Goal: Register for event/course

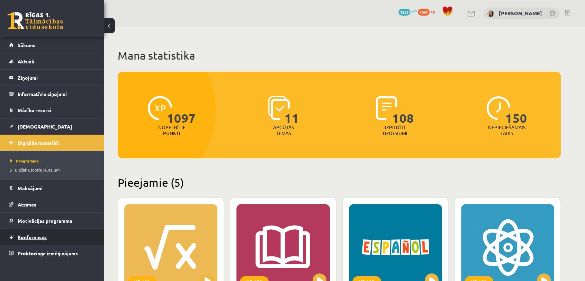
click at [36, 234] on span "Konferences" at bounding box center [32, 237] width 29 height 6
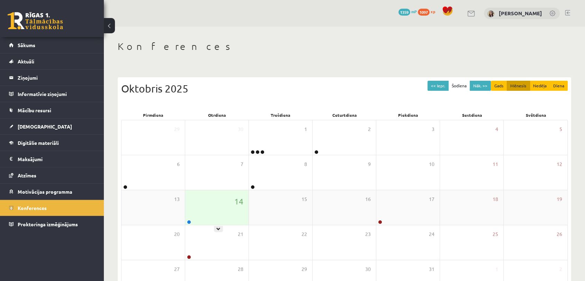
click at [220, 207] on div "14" at bounding box center [216, 207] width 63 height 35
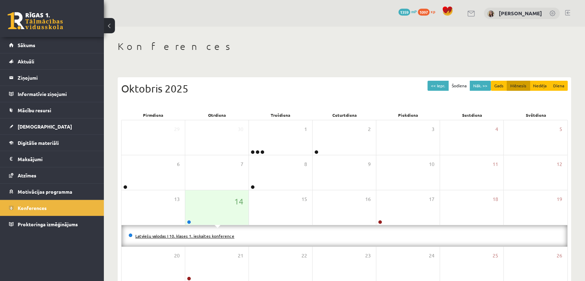
click at [194, 237] on link "Latviešu valodas I 10. klases 1. ieskaites konference" at bounding box center [184, 236] width 99 height 6
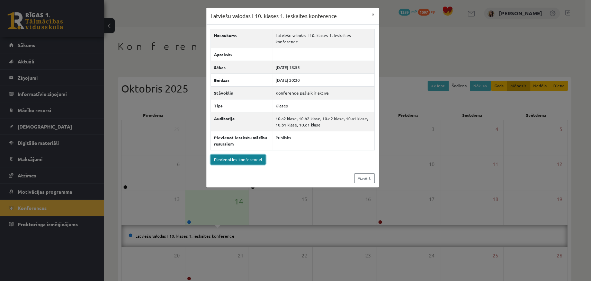
click at [241, 158] on link "Pievienoties konferencei" at bounding box center [238, 159] width 55 height 10
click at [105, 97] on div "Latviešu valodas I 10. klases 1. ieskaites konference × Nosaukums Latviešu valo…" at bounding box center [295, 140] width 591 height 281
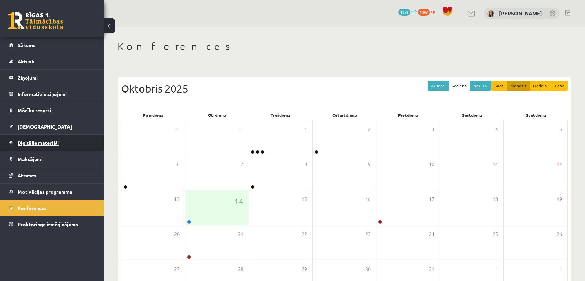
click at [43, 144] on span "Digitālie materiāli" at bounding box center [38, 143] width 41 height 6
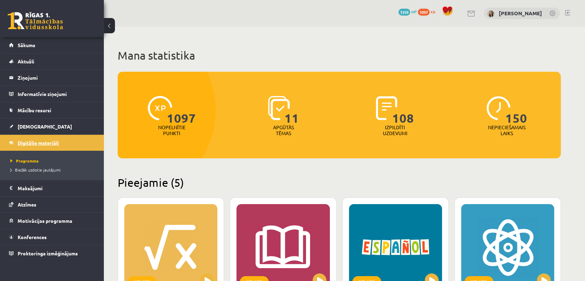
click at [44, 143] on span "Digitālie materiāli" at bounding box center [38, 143] width 41 height 6
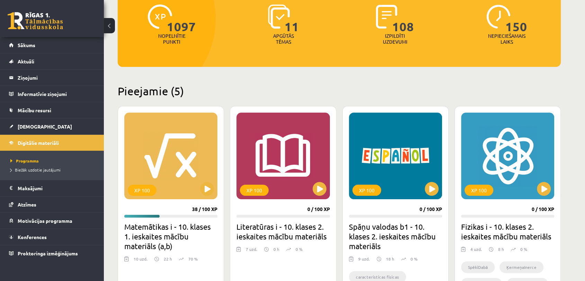
scroll to position [89, 0]
